Goal: Information Seeking & Learning: Learn about a topic

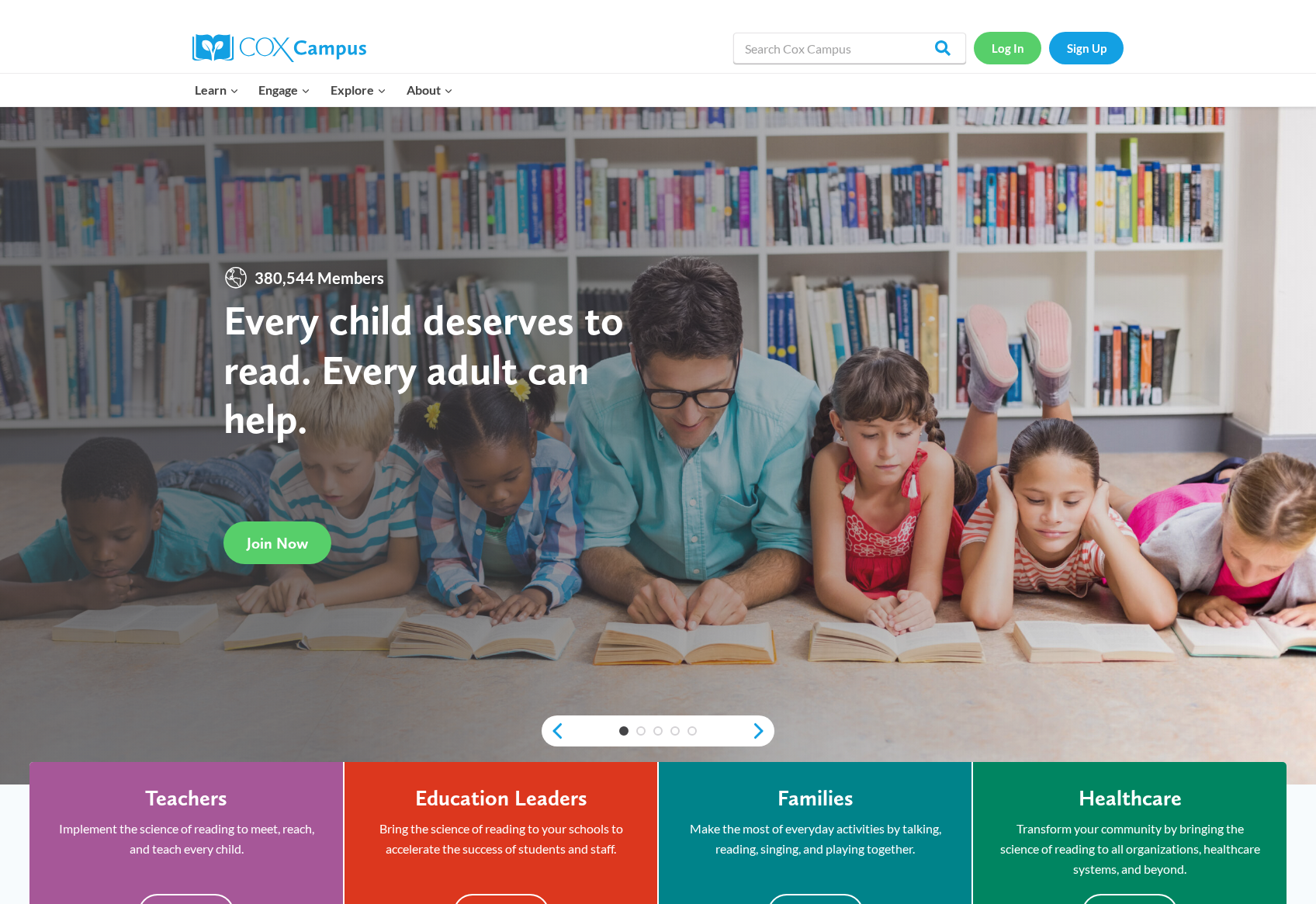
click at [995, 42] on link "Log In" at bounding box center [1008, 48] width 67 height 32
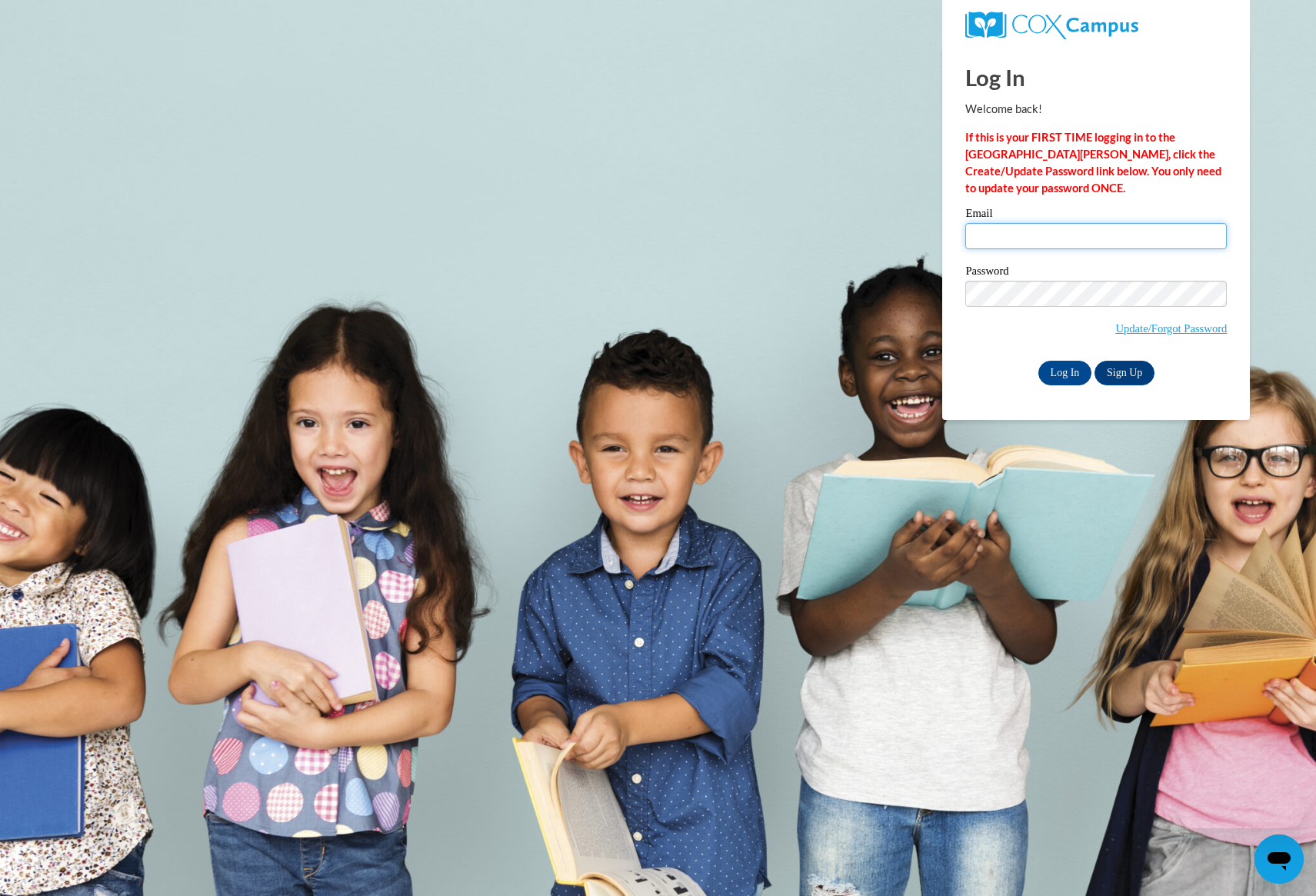
click at [1054, 239] on input "Email" at bounding box center [1096, 236] width 261 height 27
type input "mwood@amanda.k12.oh.us"
click at [1010, 310] on span "Update/Forgot Password" at bounding box center [1096, 312] width 261 height 64
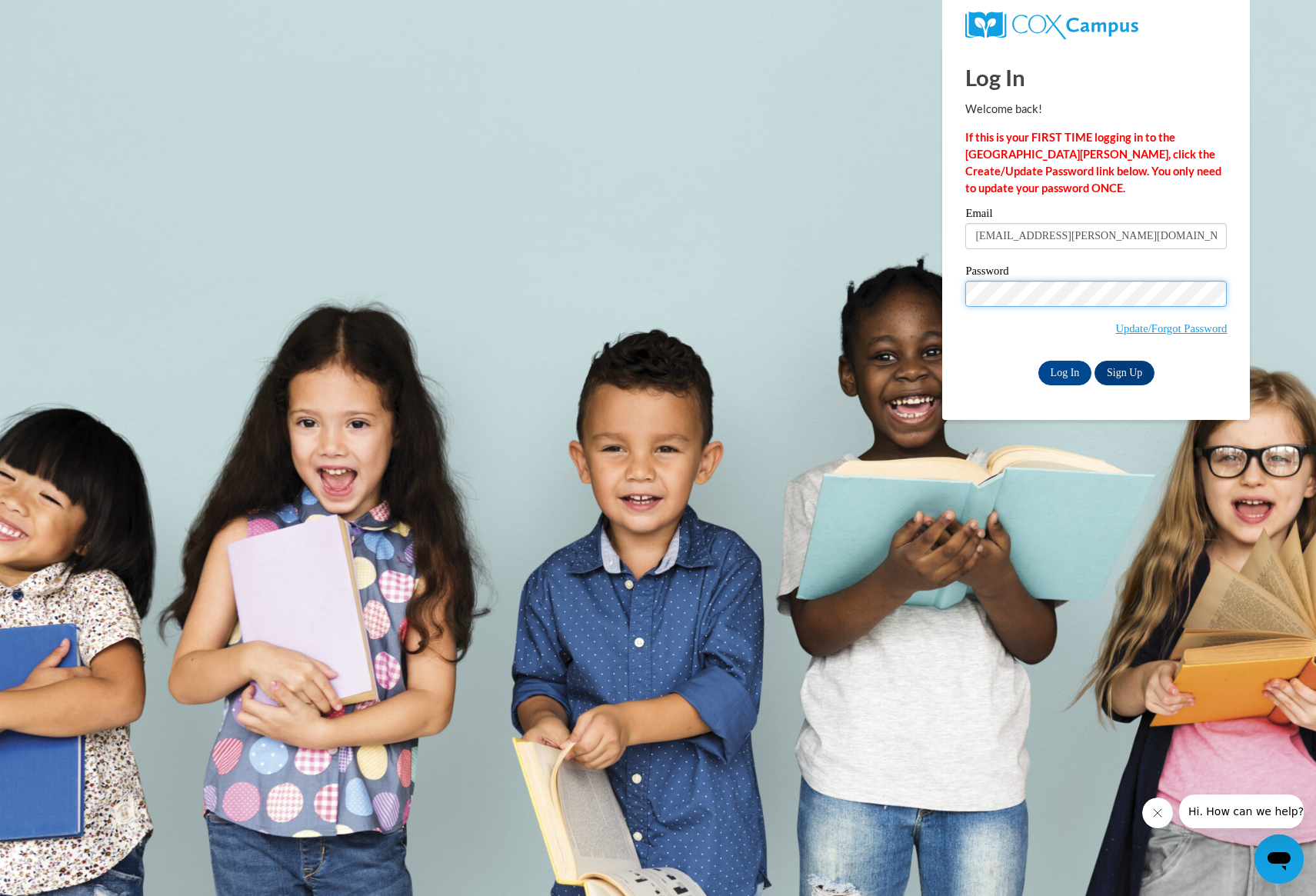
click at [1039, 361] on input "Log In" at bounding box center [1065, 372] width 54 height 25
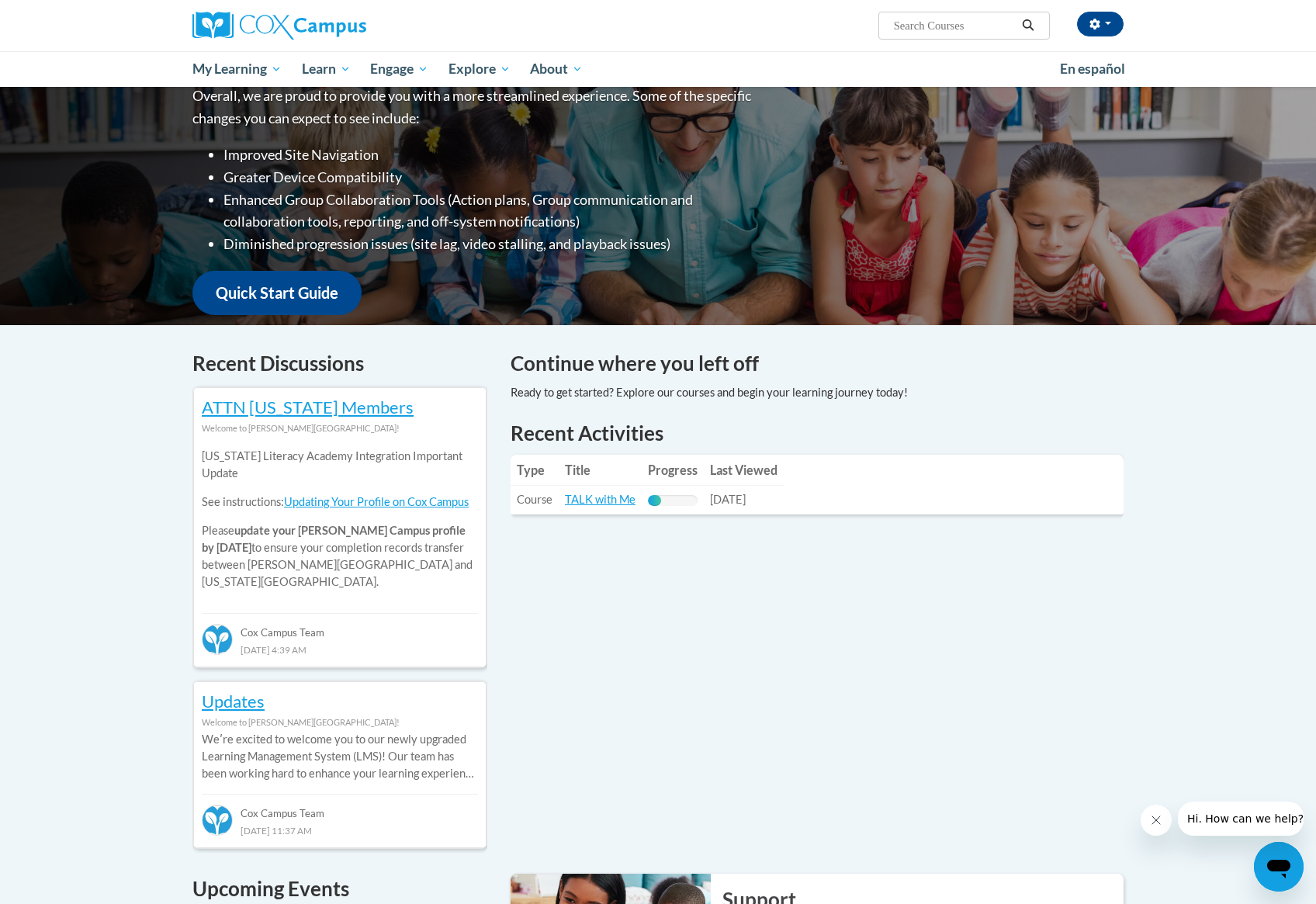
scroll to position [243, 0]
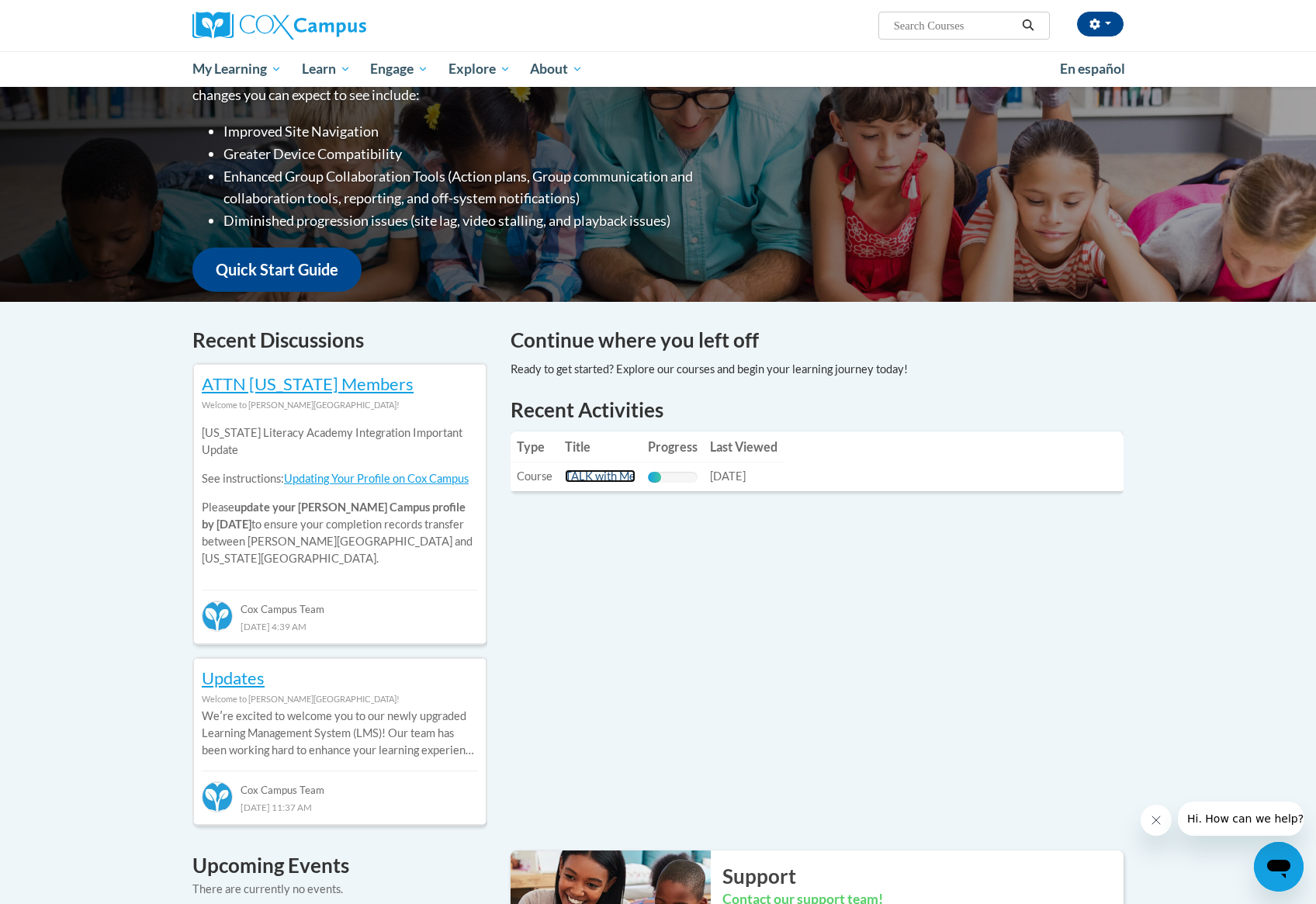
click at [609, 473] on link "TALK with Me" at bounding box center [600, 476] width 70 height 13
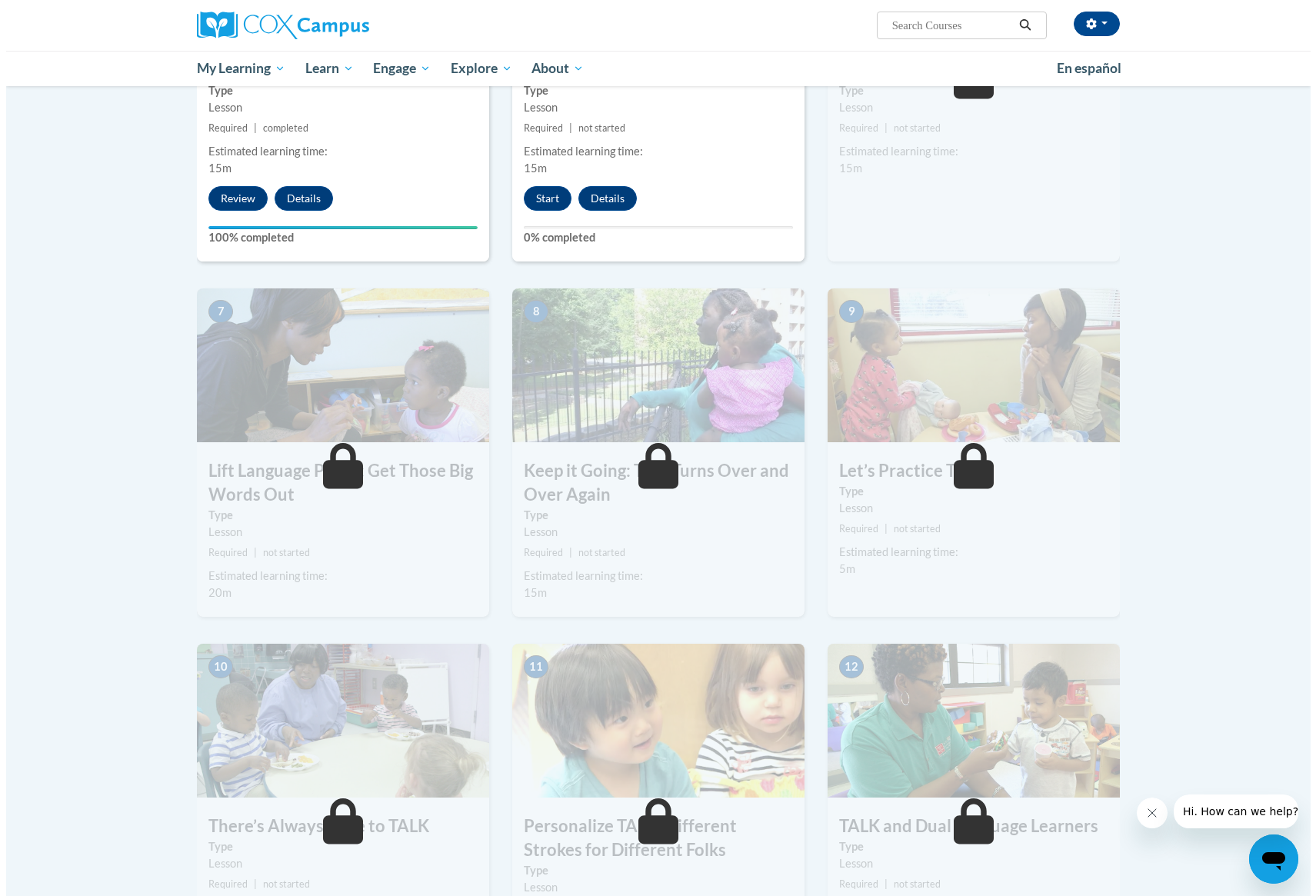
scroll to position [929, 0]
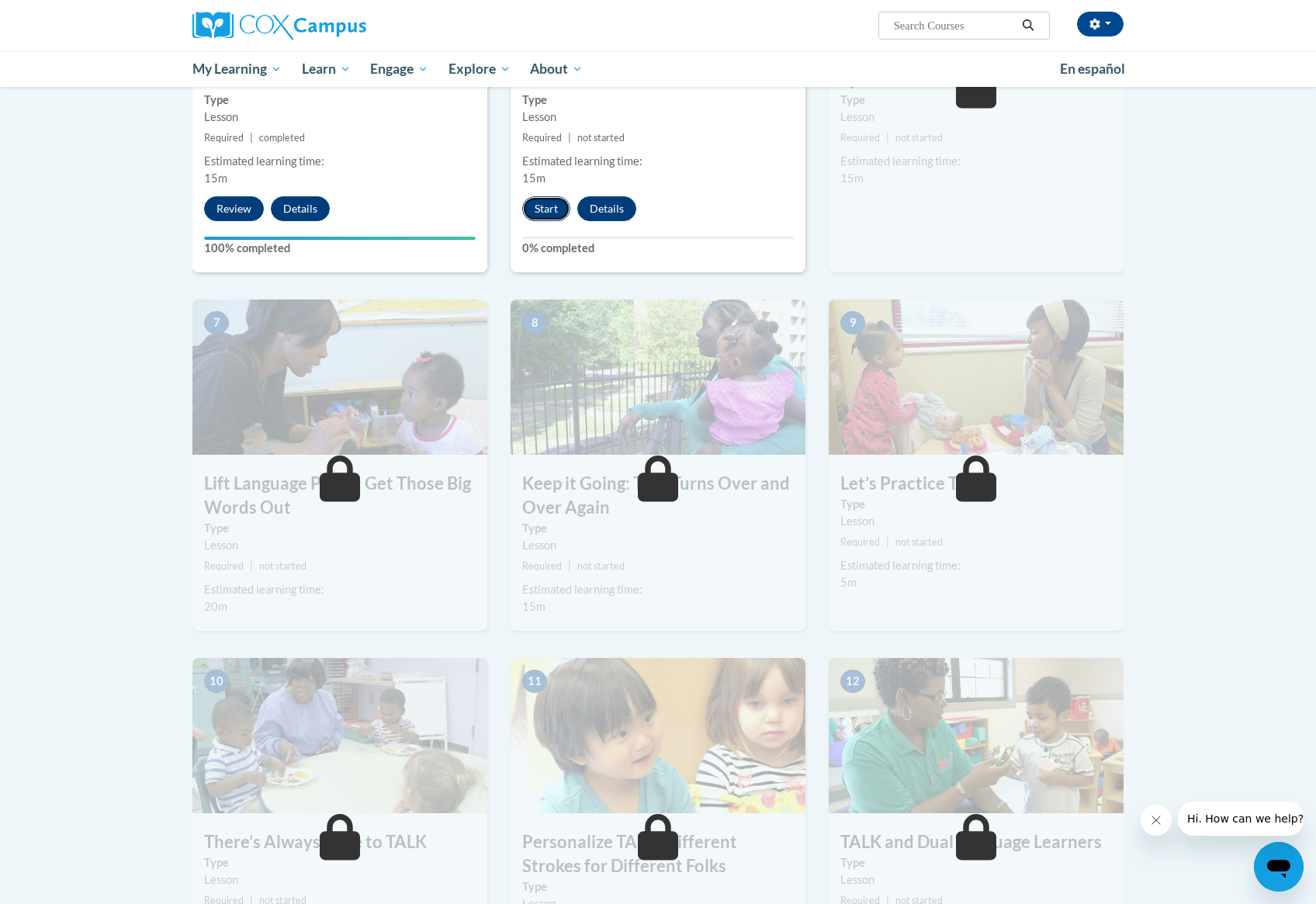
click at [531, 209] on button "Start" at bounding box center [546, 208] width 49 height 25
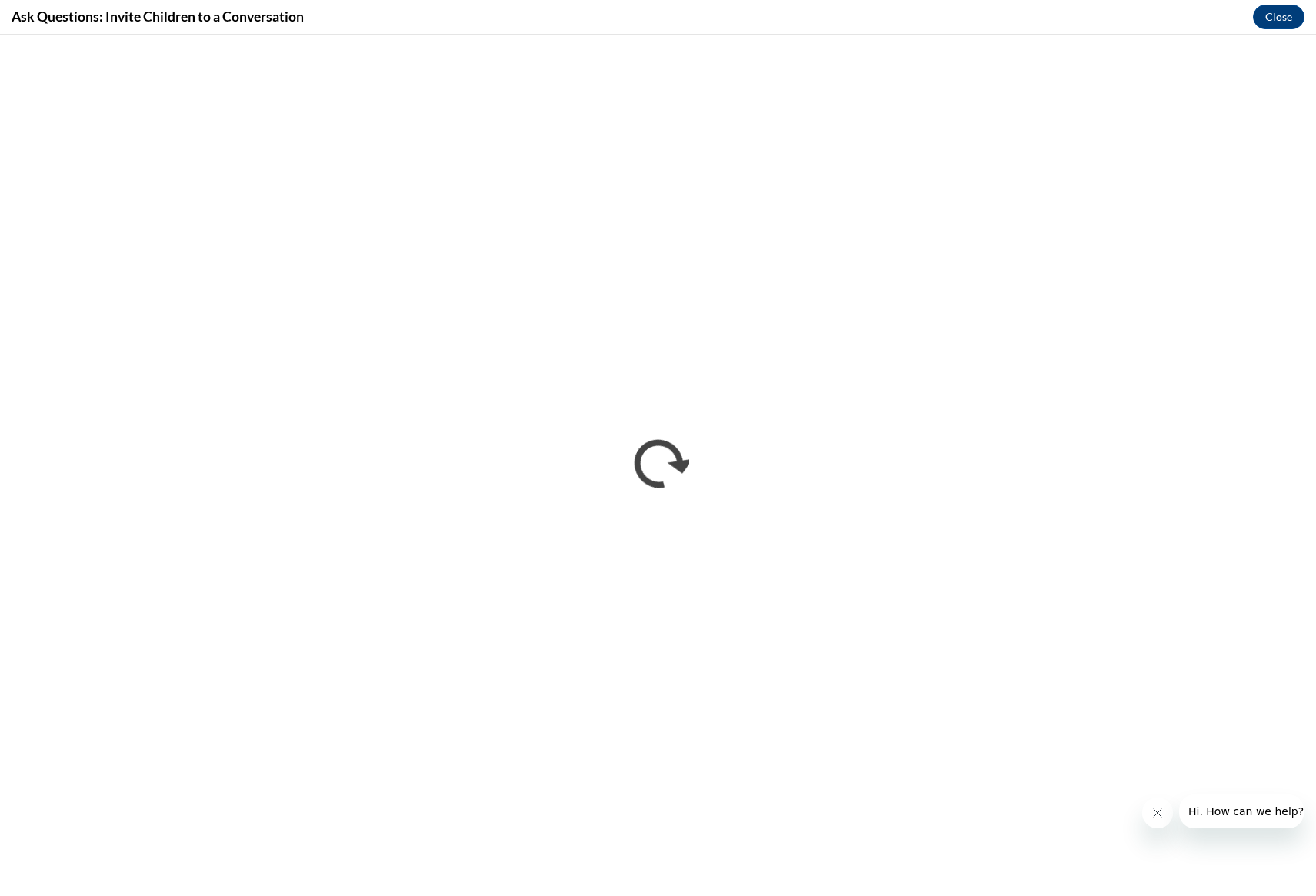
scroll to position [0, 0]
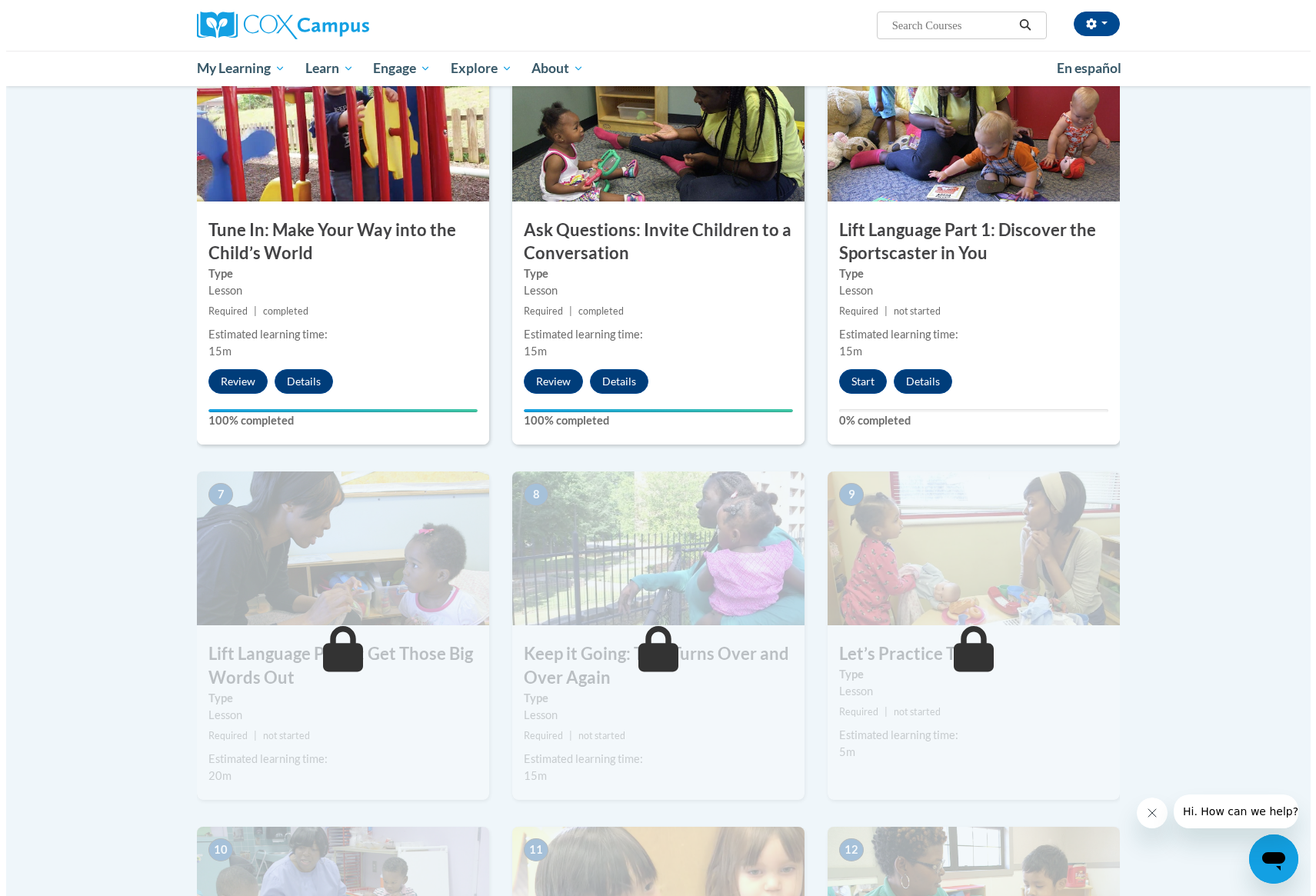
scroll to position [668, 0]
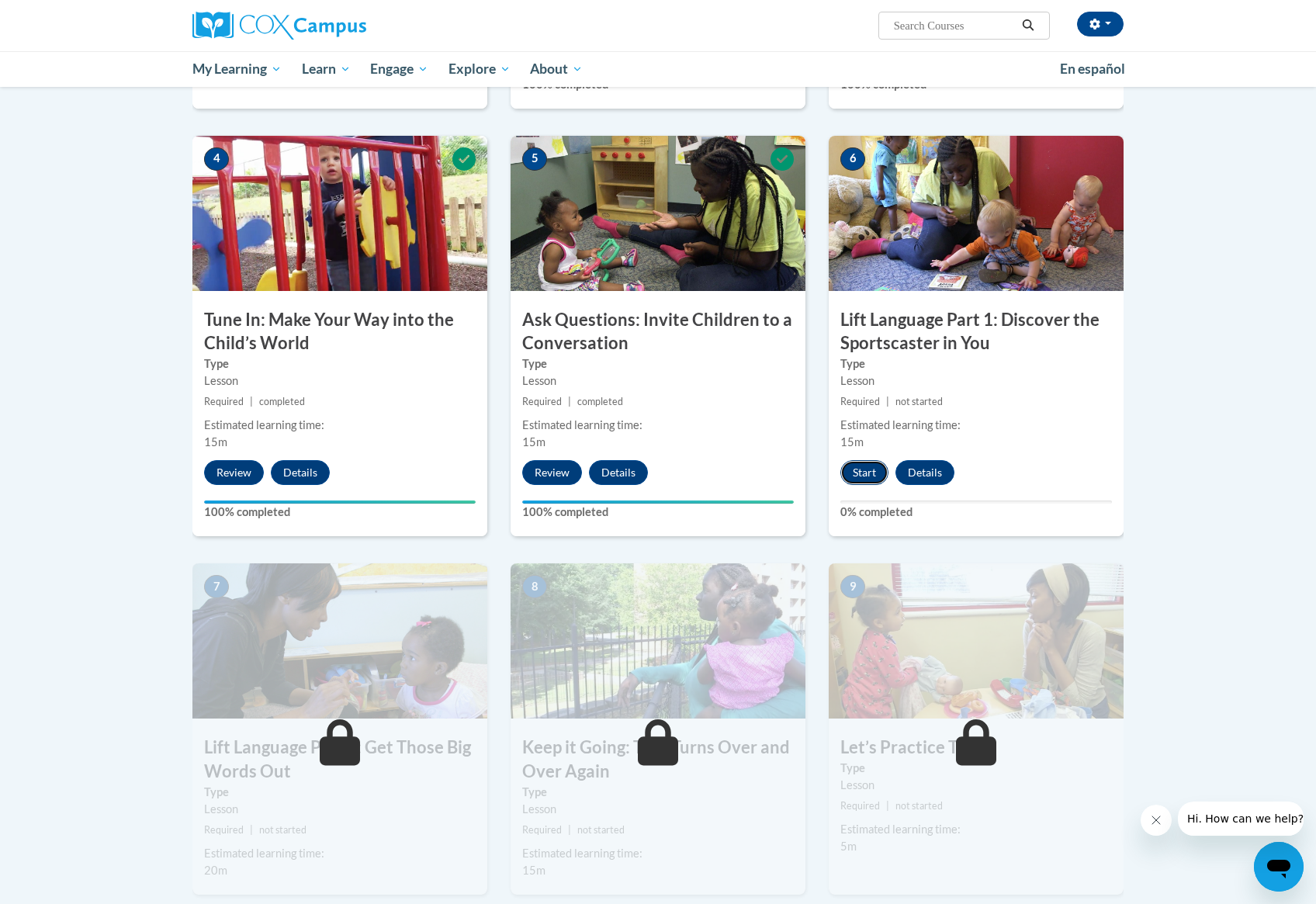
click at [875, 479] on button "Start" at bounding box center [865, 472] width 49 height 25
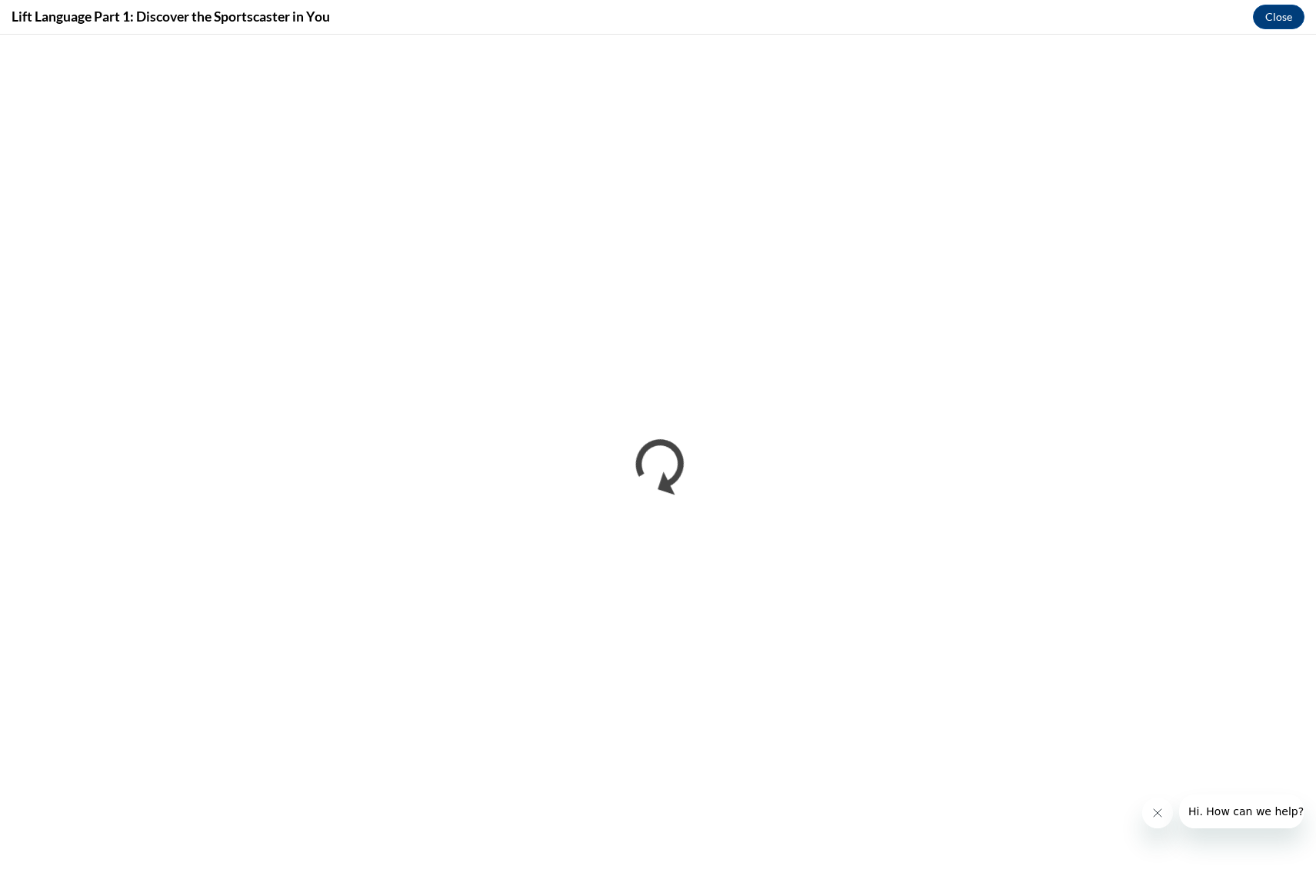
scroll to position [0, 0]
